Goal: Task Accomplishment & Management: Manage account settings

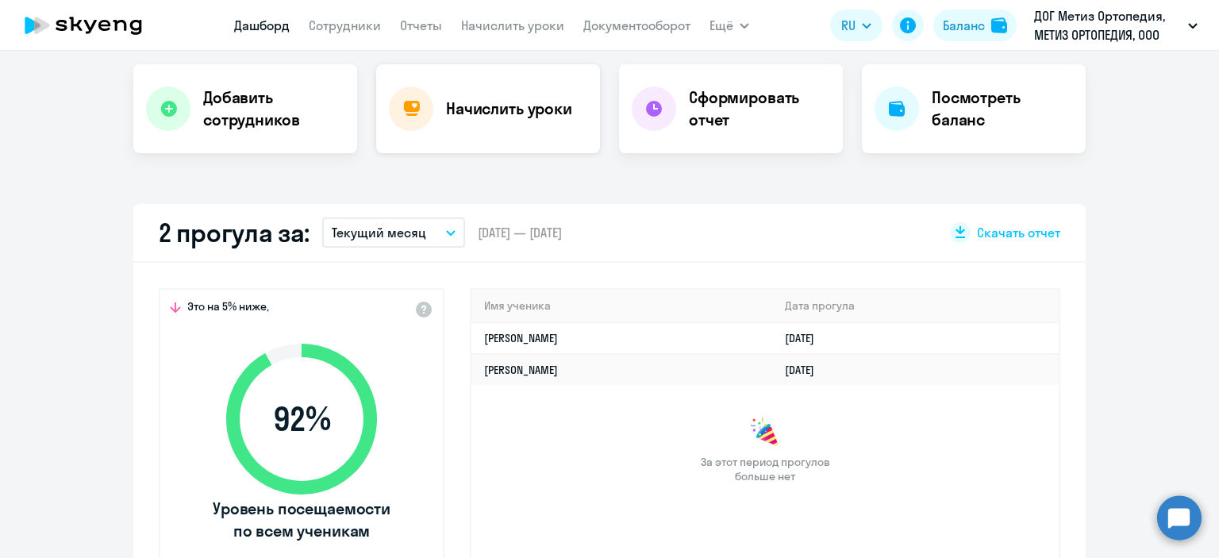
scroll to position [317, 0]
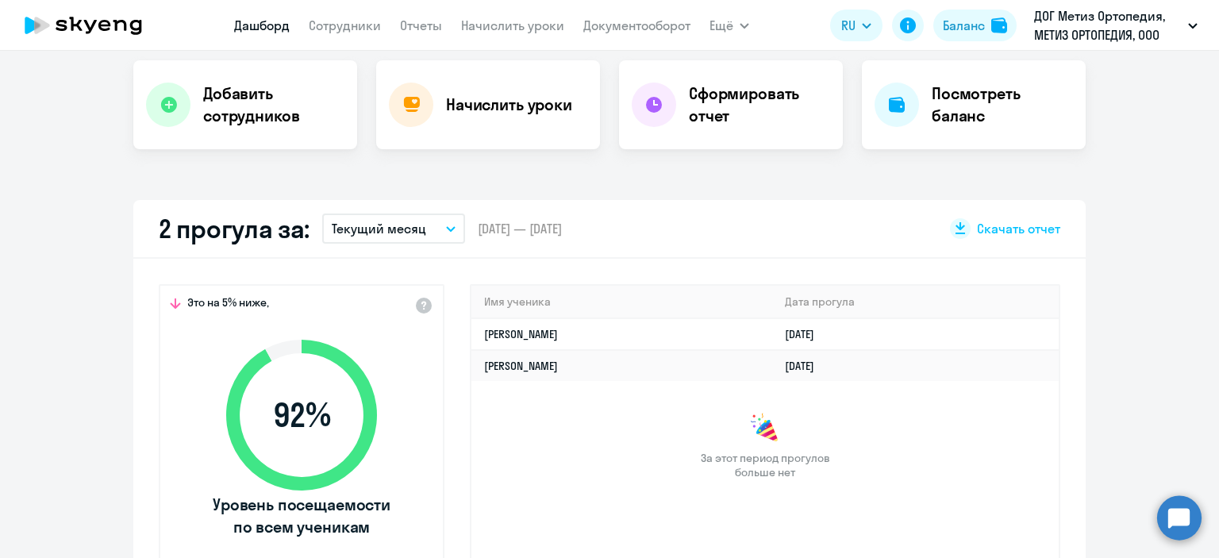
select select "30"
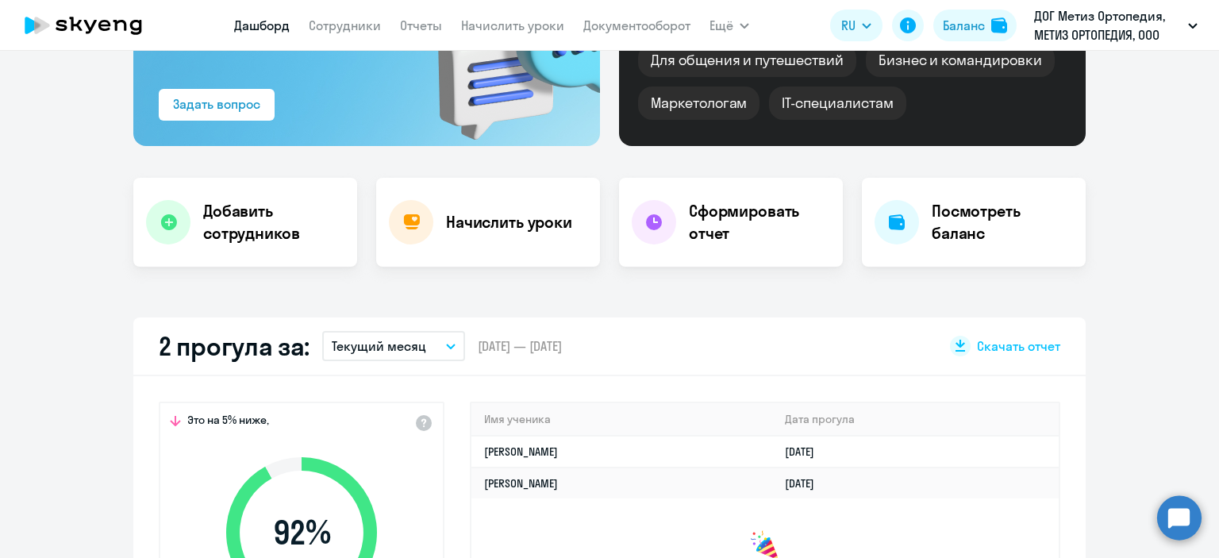
scroll to position [159, 0]
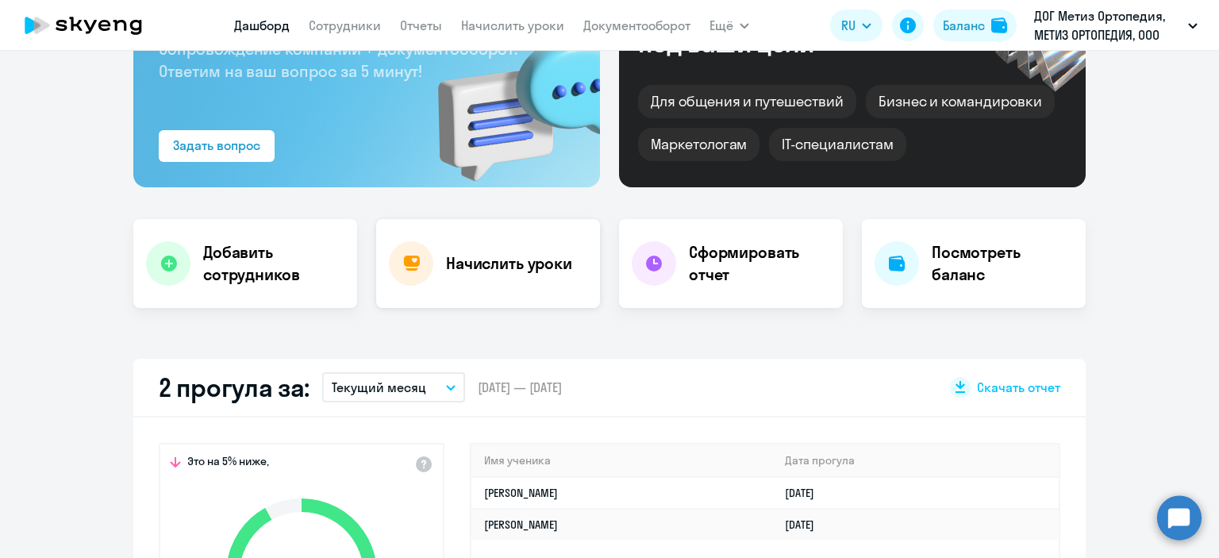
click at [505, 267] on h4 "Начислить уроки" at bounding box center [509, 263] width 126 height 22
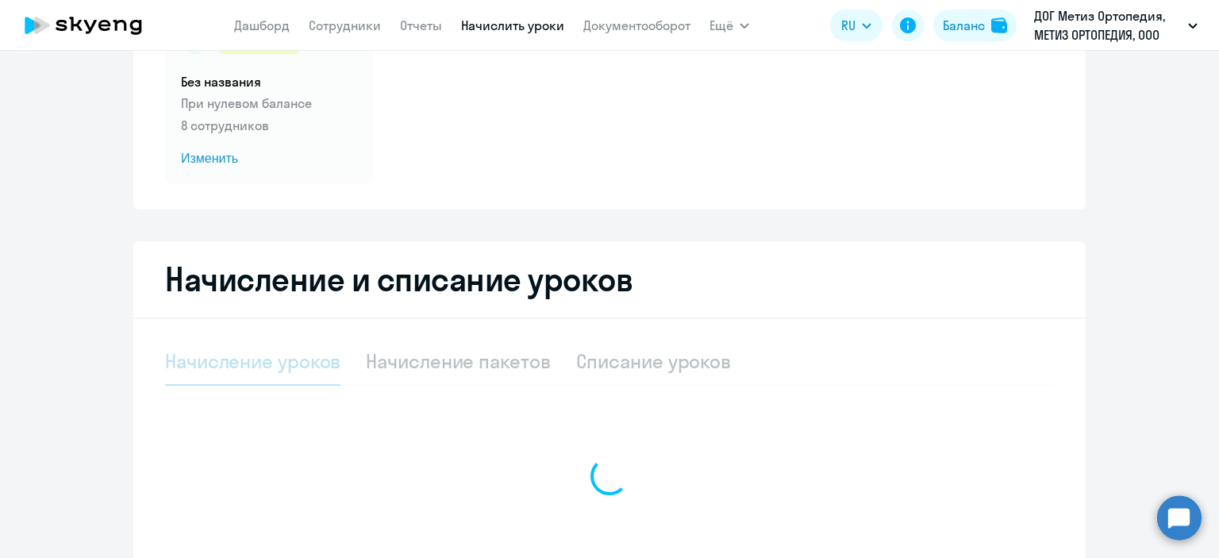
select select "10"
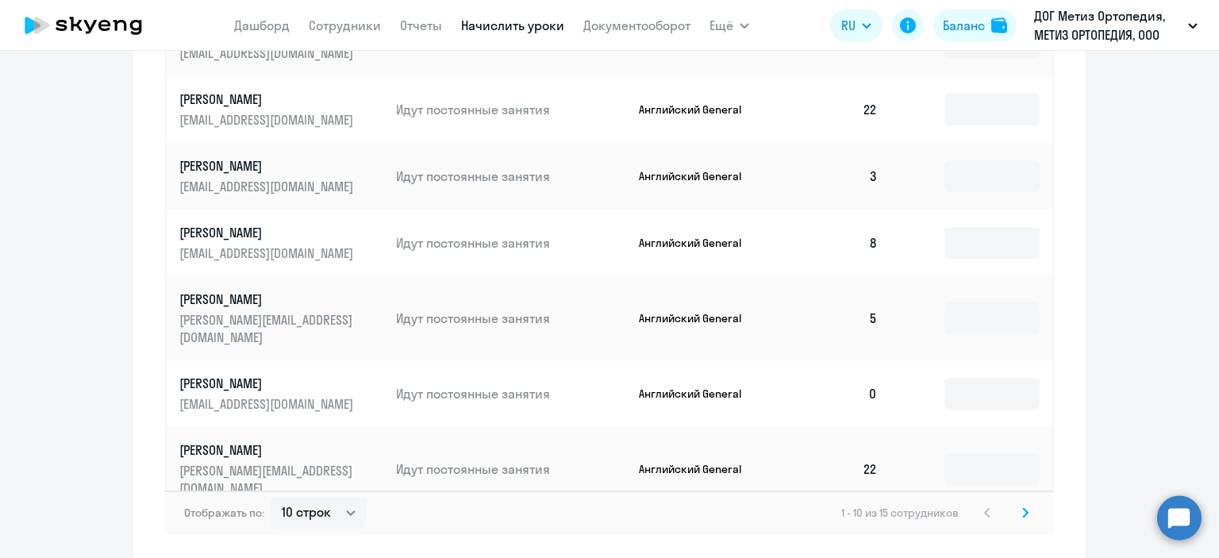
scroll to position [1003, 0]
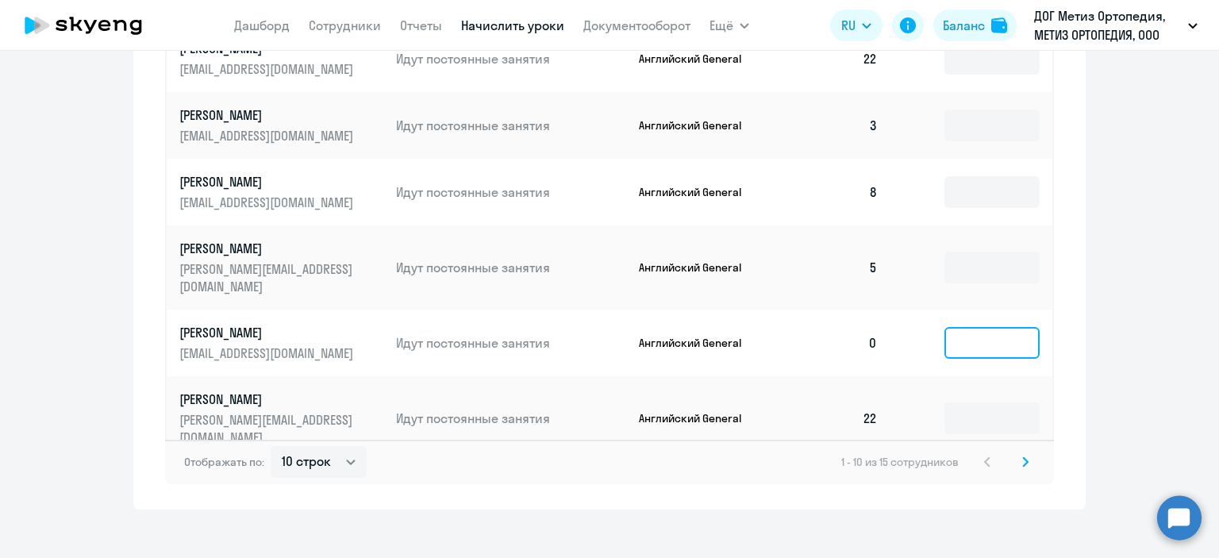
click at [1012, 336] on input at bounding box center [991, 343] width 95 height 32
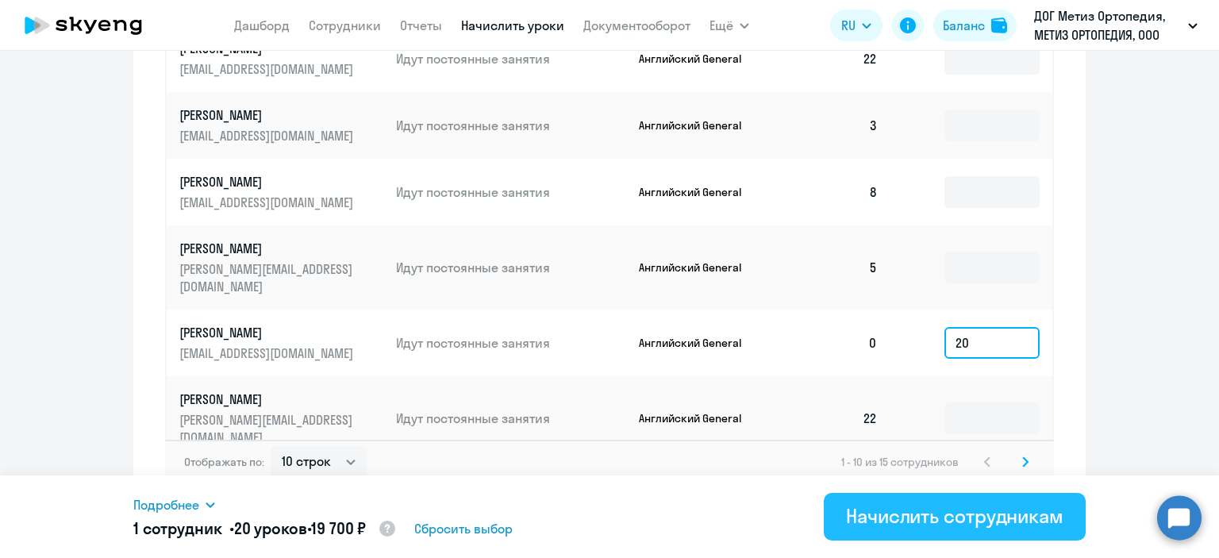
type input "20"
click at [923, 518] on div "Начислить сотрудникам" at bounding box center [954, 515] width 217 height 25
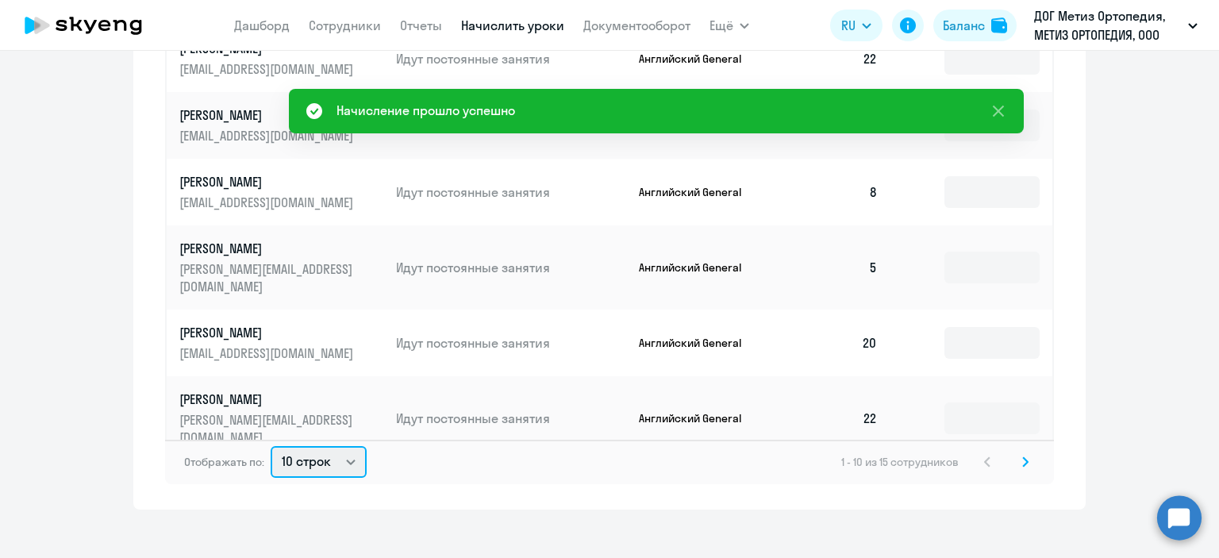
click at [350, 452] on select "10 строк 30 строк 50 строк" at bounding box center [319, 462] width 96 height 32
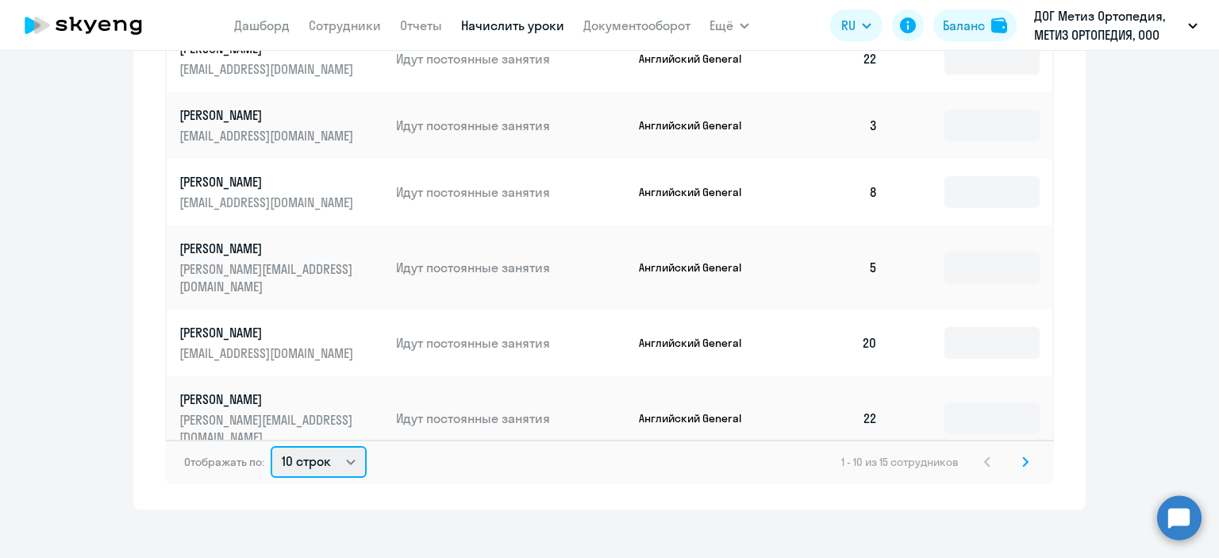
select select "50"
click at [271, 446] on select "10 строк 30 строк 50 строк" at bounding box center [319, 462] width 96 height 32
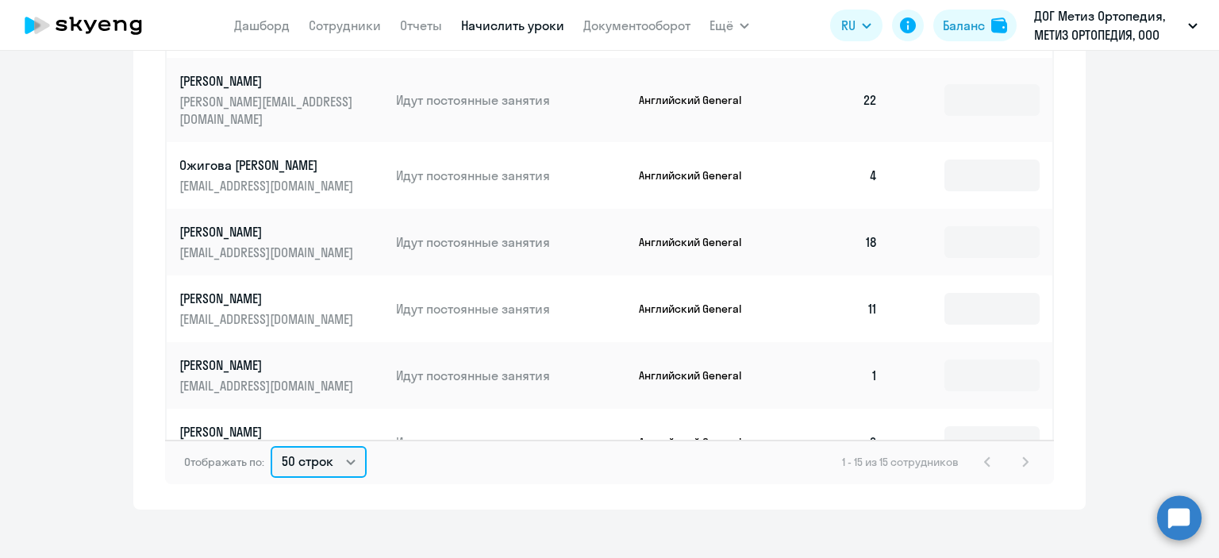
scroll to position [1018, 0]
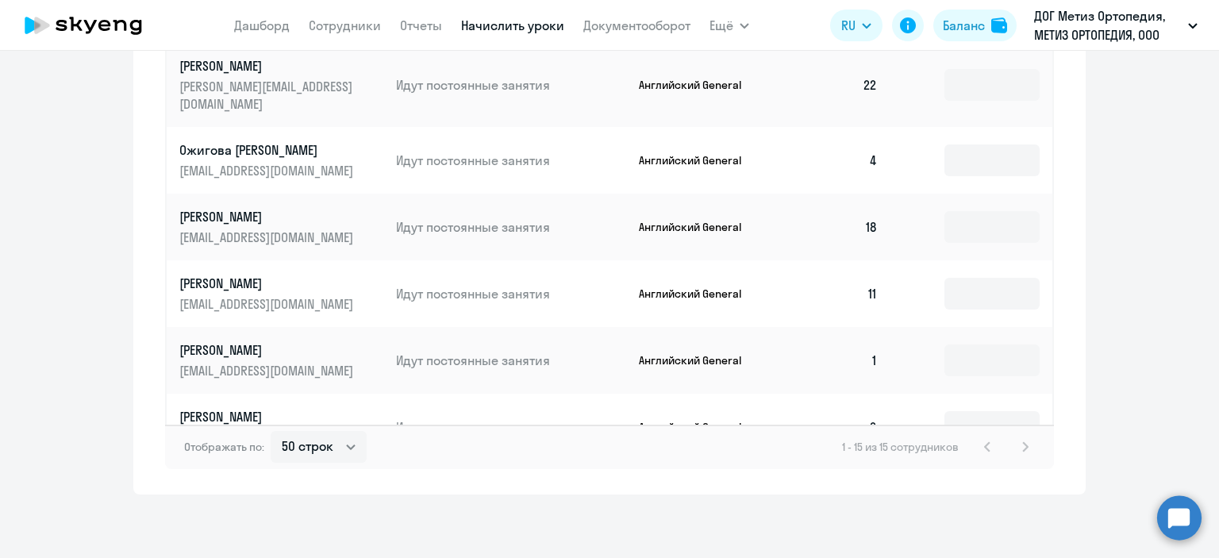
click at [247, 275] on p "[PERSON_NAME]" at bounding box center [268, 283] width 178 height 17
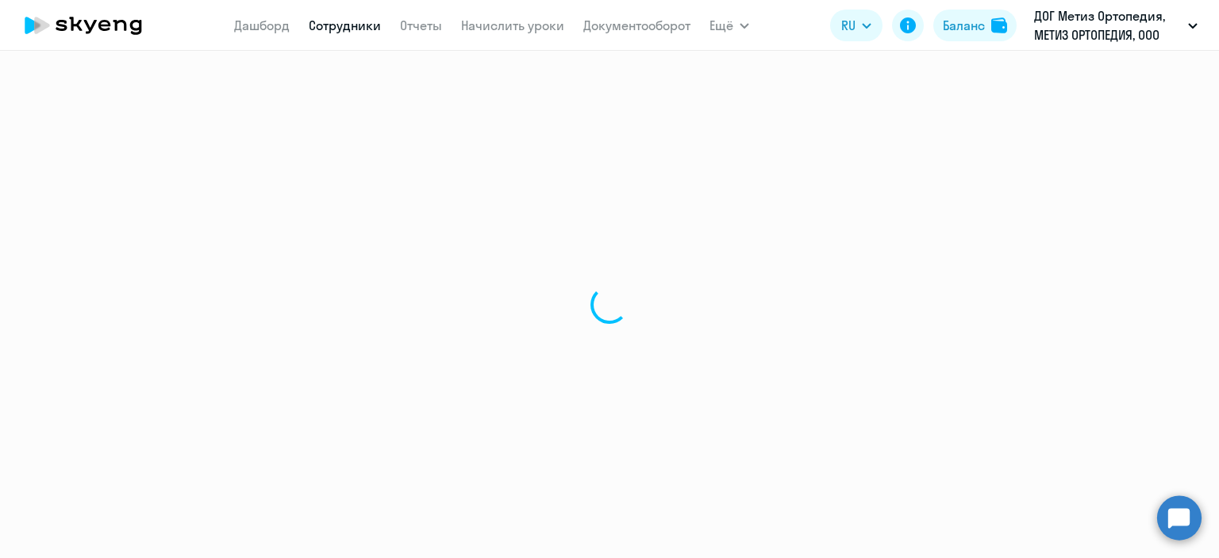
select select "english"
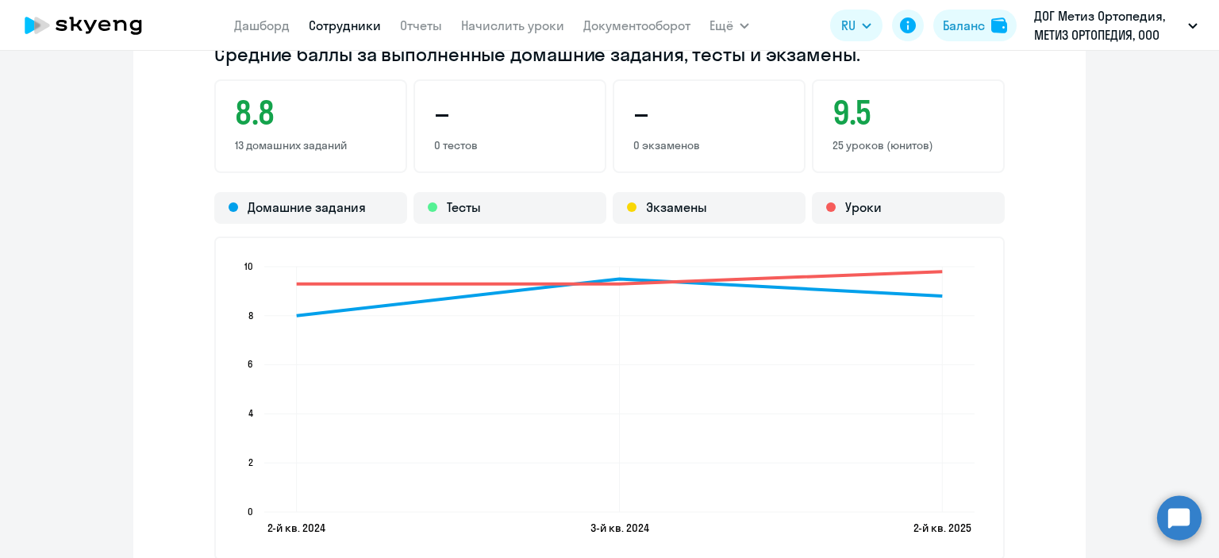
scroll to position [1507, 0]
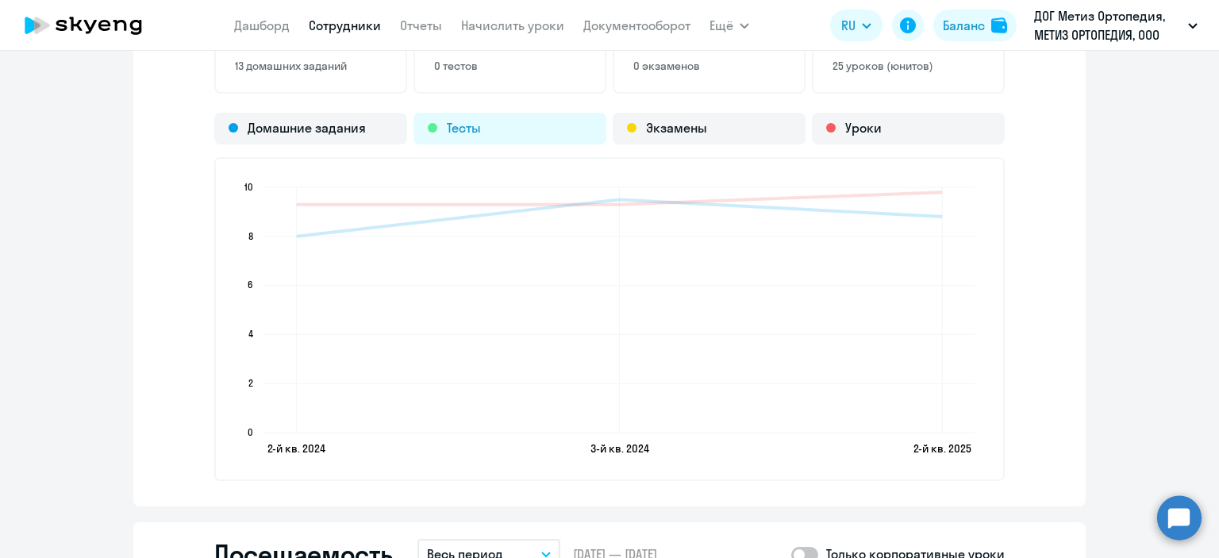
click at [509, 126] on div "Тесты" at bounding box center [509, 129] width 193 height 32
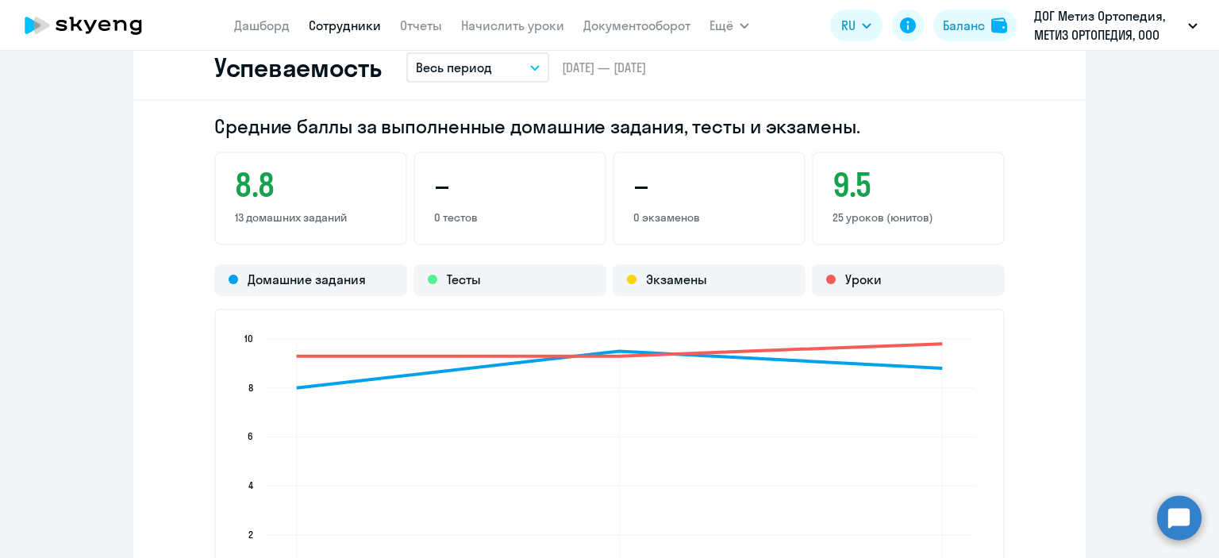
scroll to position [1273, 0]
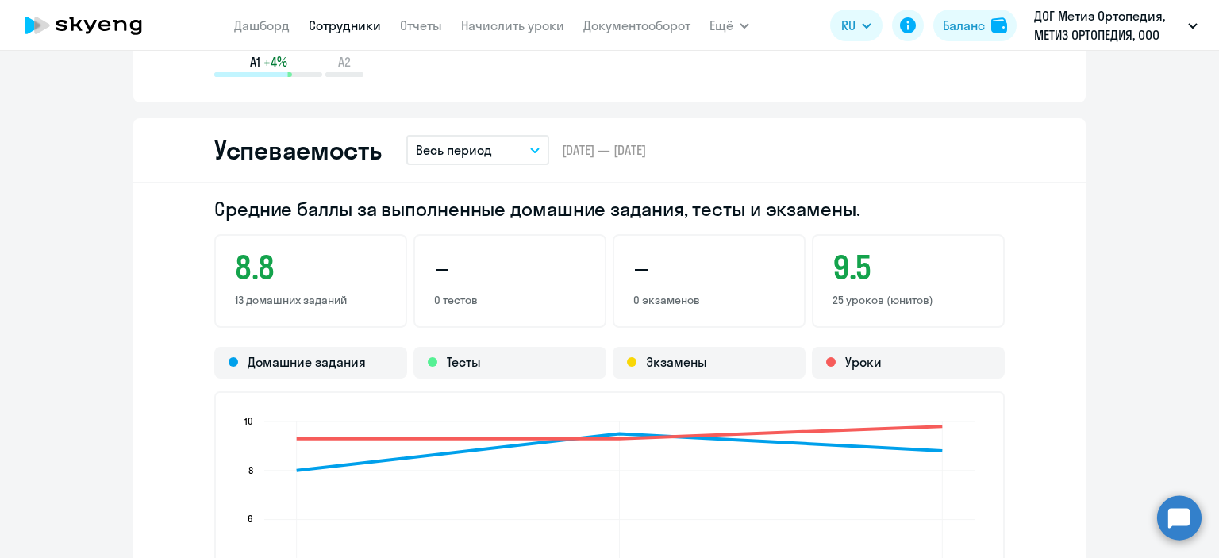
click at [355, 34] on app-menu-item-link "Сотрудники" at bounding box center [345, 26] width 72 height 20
click at [355, 22] on link "Сотрудники" at bounding box center [345, 25] width 72 height 16
select select "30"
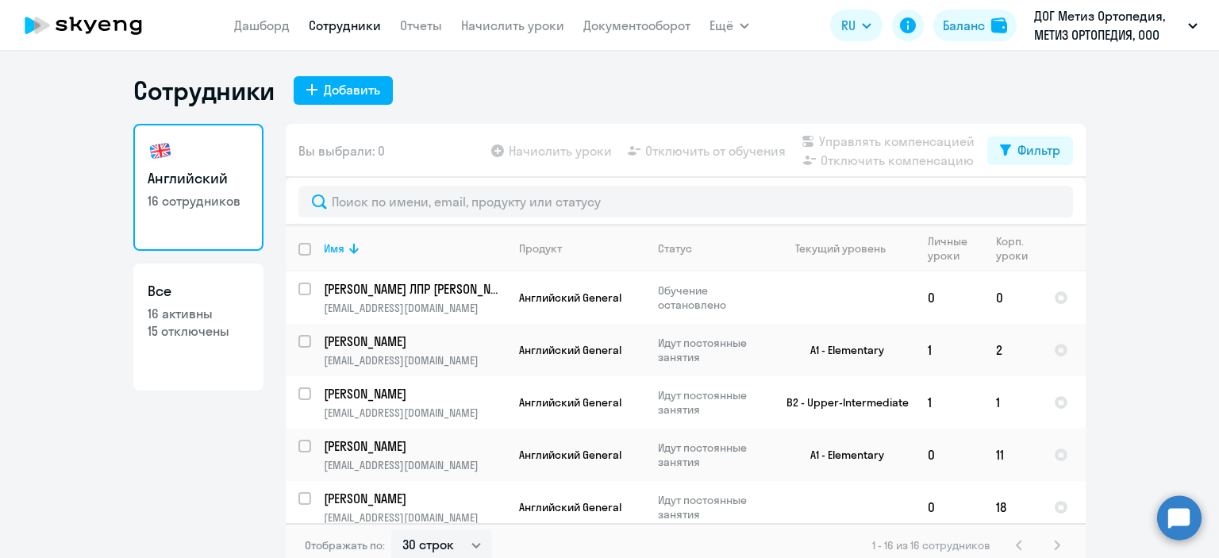
click at [198, 324] on p "15 отключены" at bounding box center [199, 330] width 102 height 17
select select "30"
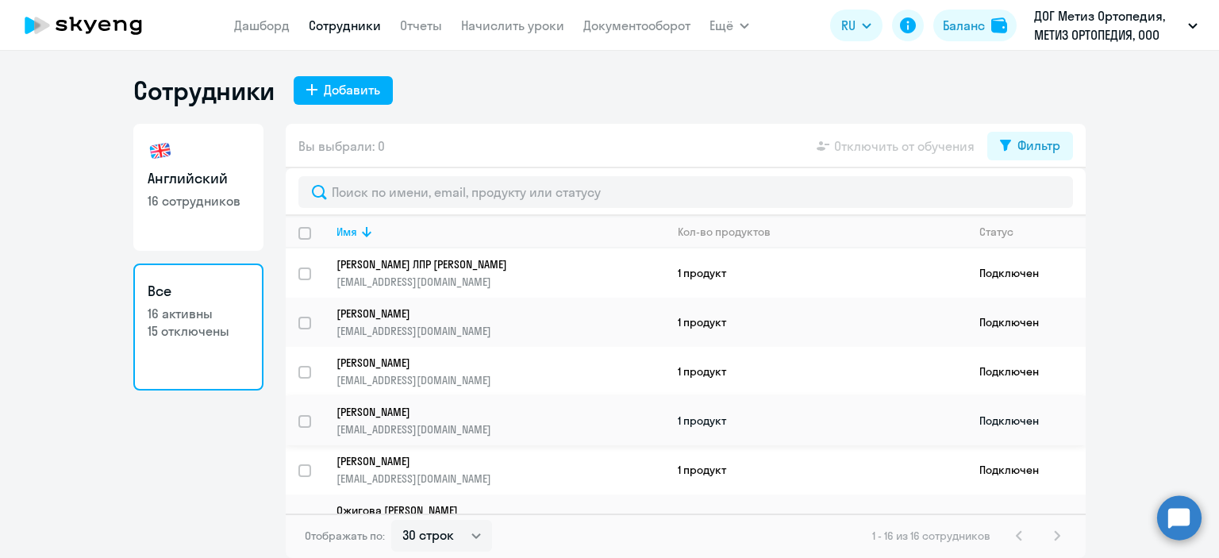
click at [303, 428] on input "select row 38306889" at bounding box center [314, 431] width 32 height 32
checkbox input "true"
click at [894, 144] on span "Отключить от обучения" at bounding box center [904, 145] width 140 height 19
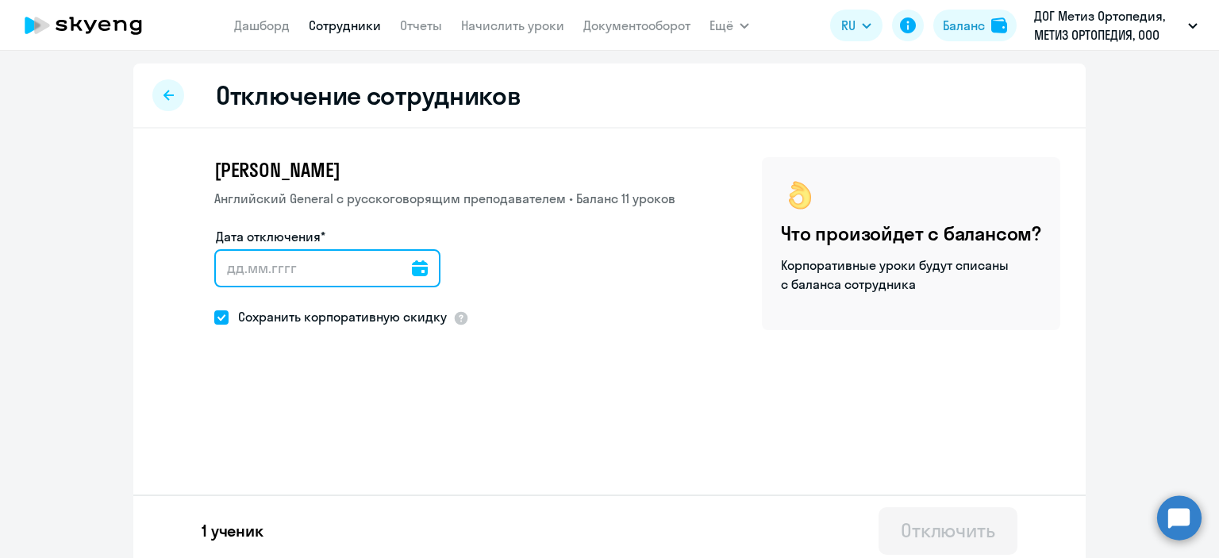
click at [226, 263] on input "Дата отключения*" at bounding box center [327, 268] width 226 height 38
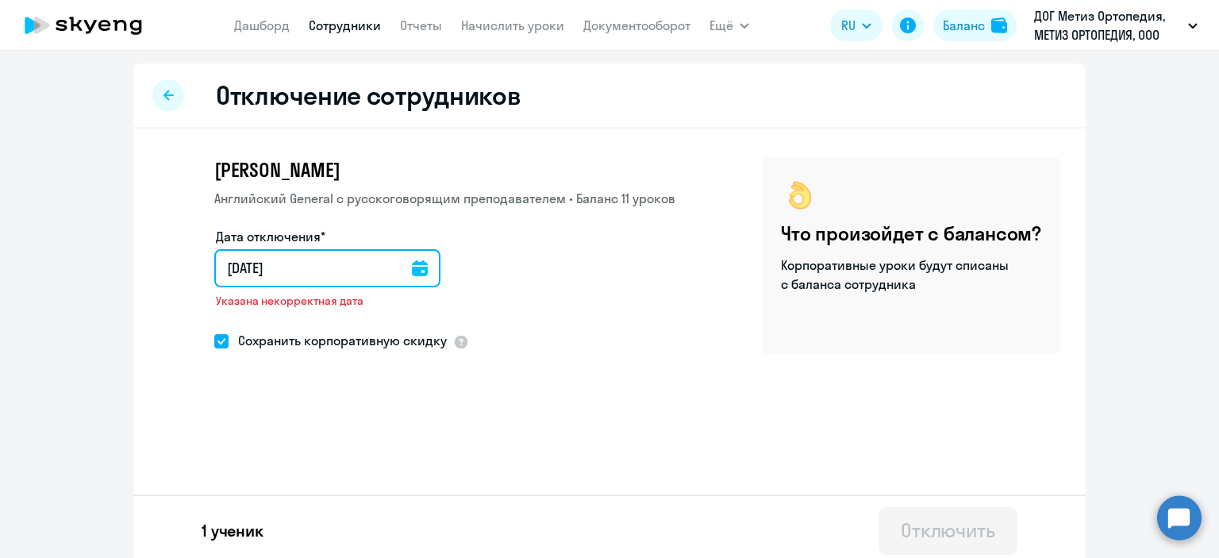
type input "[DATE]"
click at [225, 269] on input "[DATE]" at bounding box center [330, 268] width 232 height 38
click at [227, 263] on input "[DATE]" at bounding box center [330, 268] width 232 height 38
type input "10.92.025"
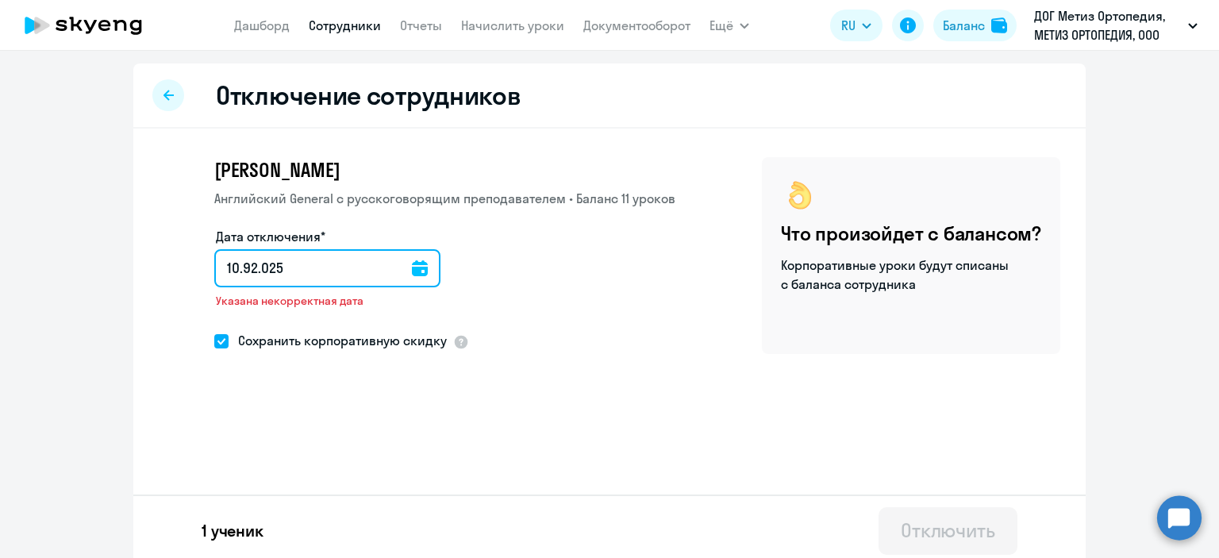
type input "[DATE]"
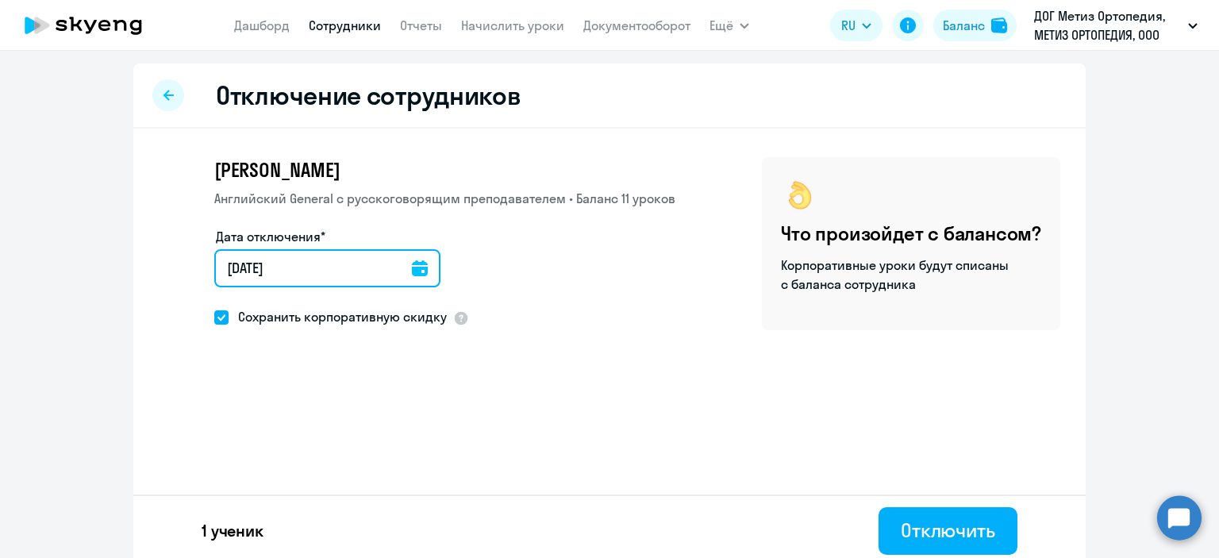
scroll to position [7, 0]
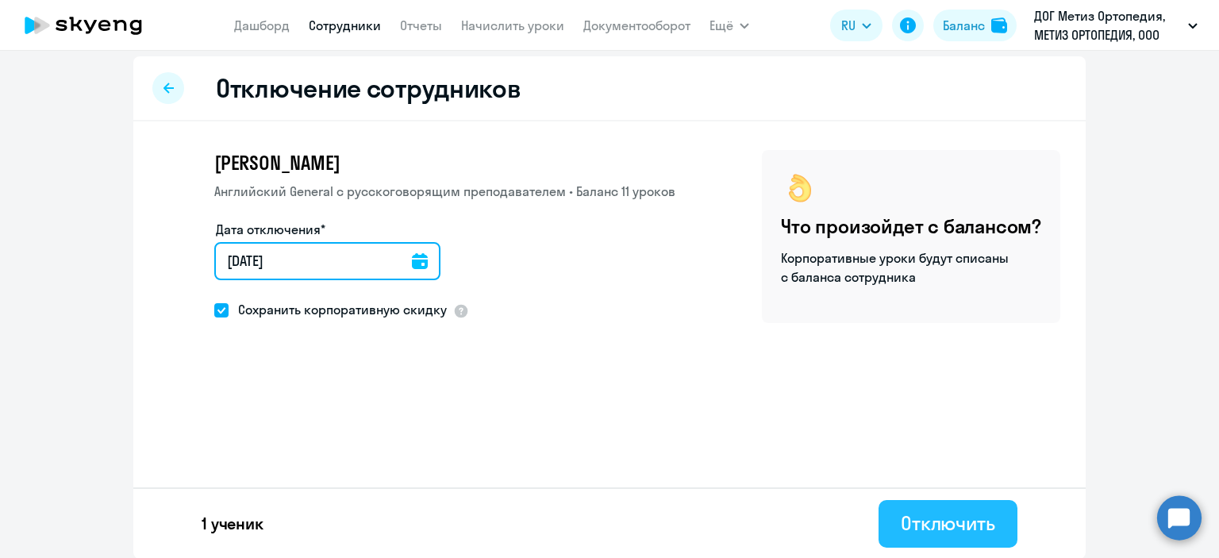
type input "[DATE]"
click at [927, 526] on div "Отключить" at bounding box center [947, 522] width 94 height 25
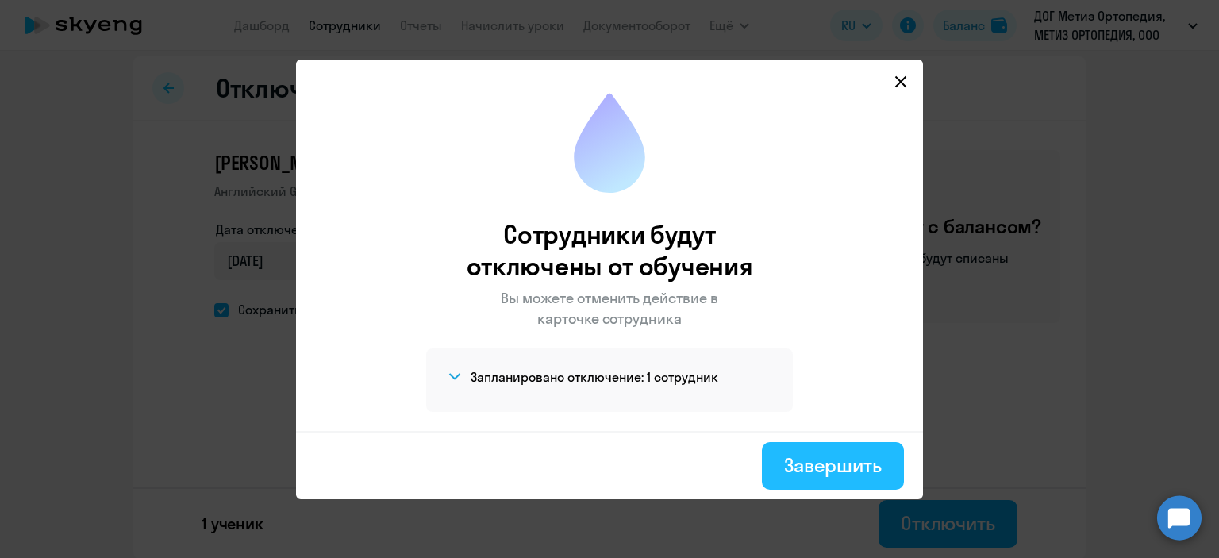
click at [816, 460] on div "Завершить" at bounding box center [833, 464] width 98 height 25
select select "30"
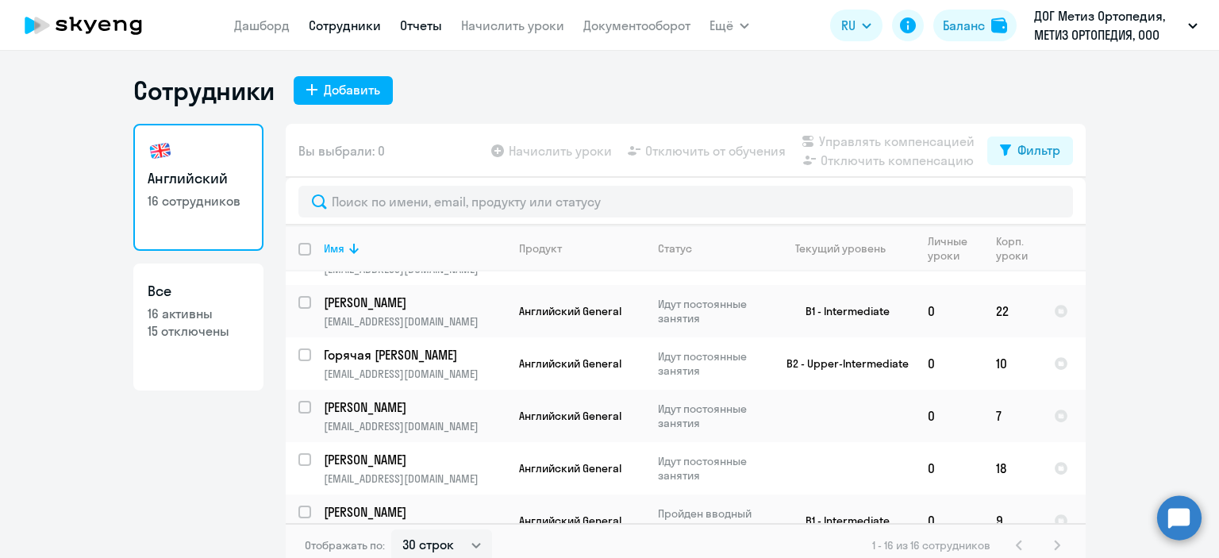
click at [413, 25] on link "Отчеты" at bounding box center [421, 25] width 42 height 16
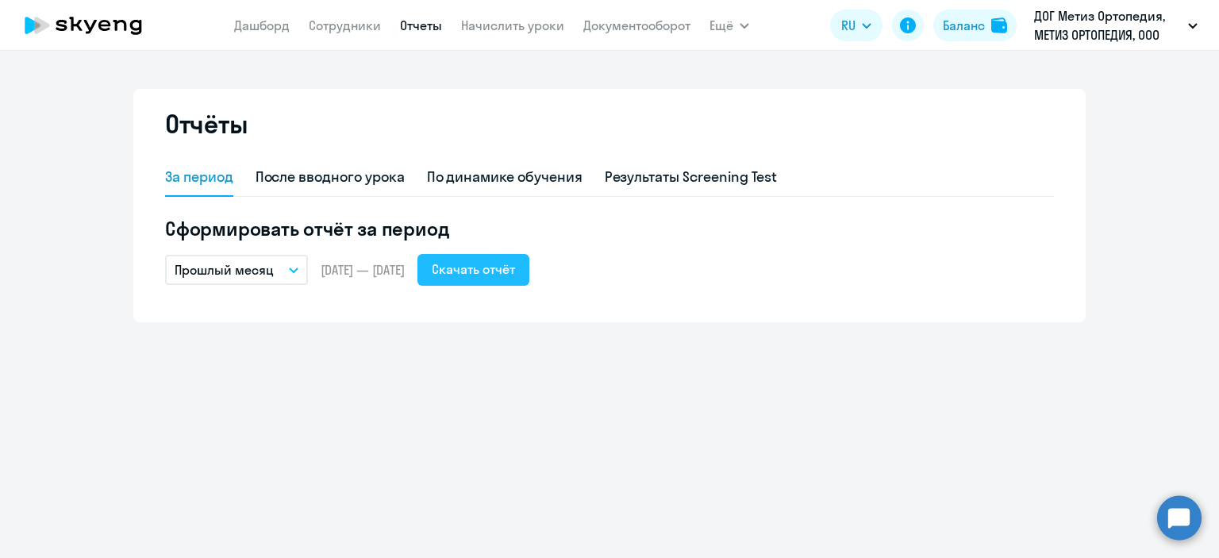
click at [513, 266] on div "Скачать отчёт" at bounding box center [473, 268] width 83 height 19
click at [298, 270] on icon "button" at bounding box center [294, 270] width 10 height 6
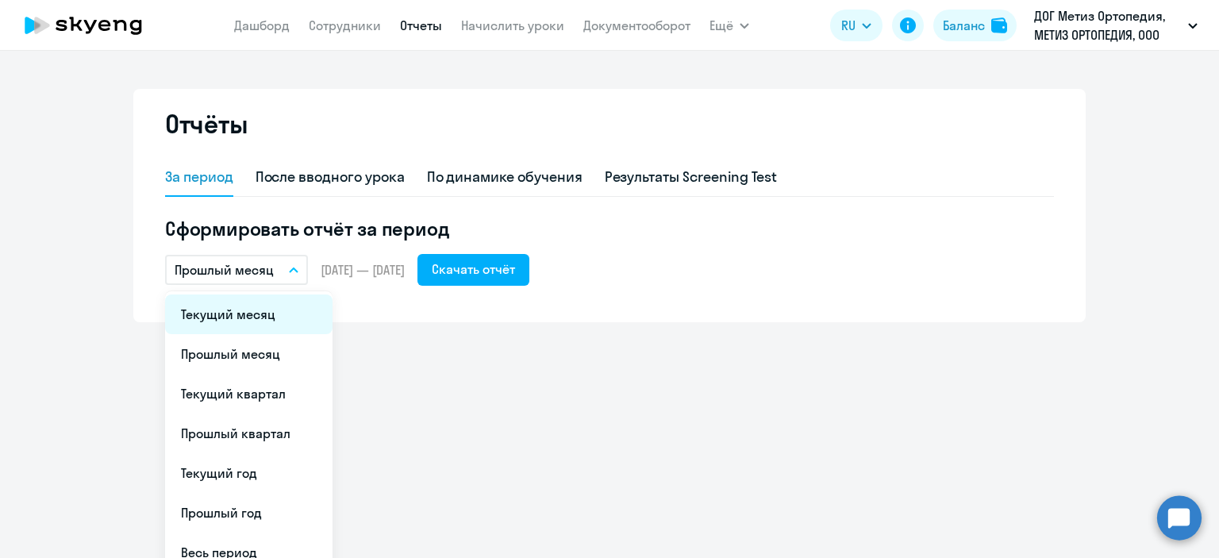
click at [274, 313] on li "Текущий месяц" at bounding box center [248, 314] width 167 height 40
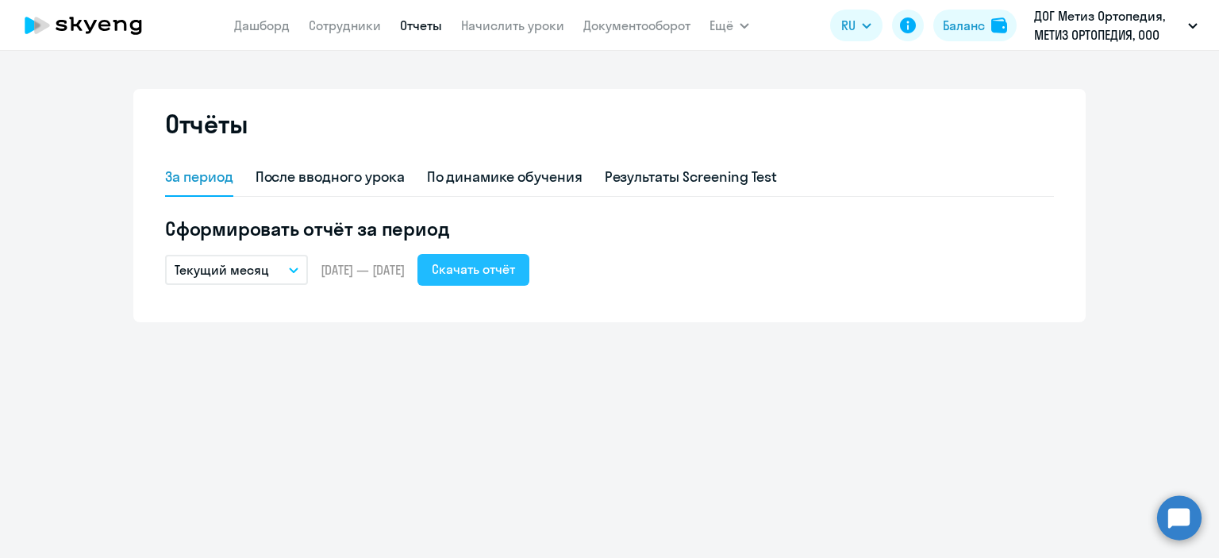
click at [511, 276] on div "Скачать отчёт" at bounding box center [473, 268] width 83 height 19
click at [337, 34] on app-menu-item-link "Сотрудники" at bounding box center [345, 26] width 72 height 20
click at [337, 25] on link "Сотрудники" at bounding box center [345, 25] width 72 height 16
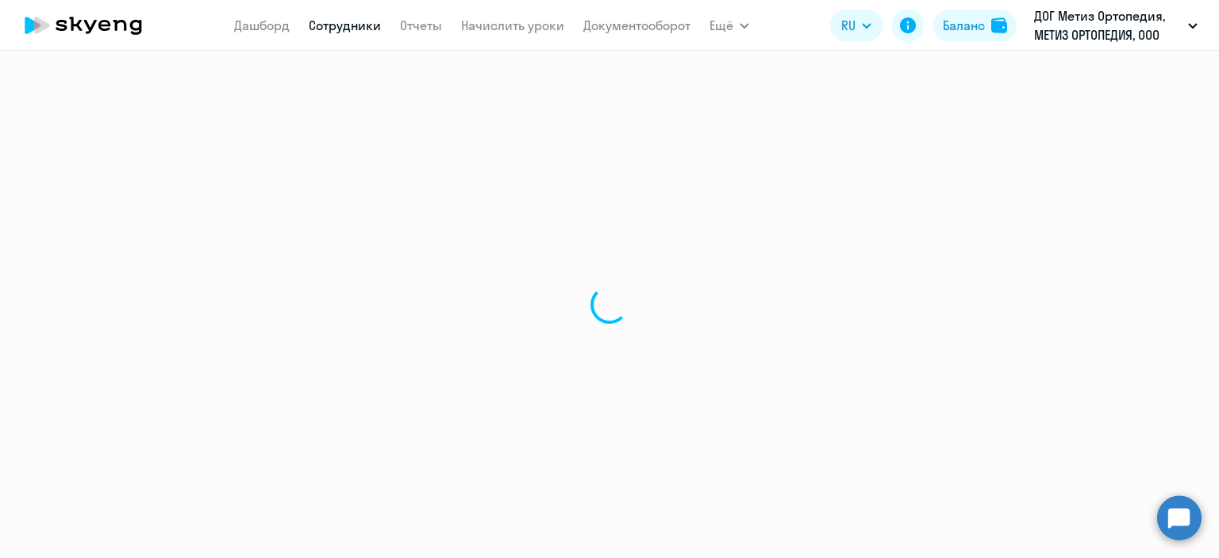
select select "30"
